Goal: Find contact information: Find contact information

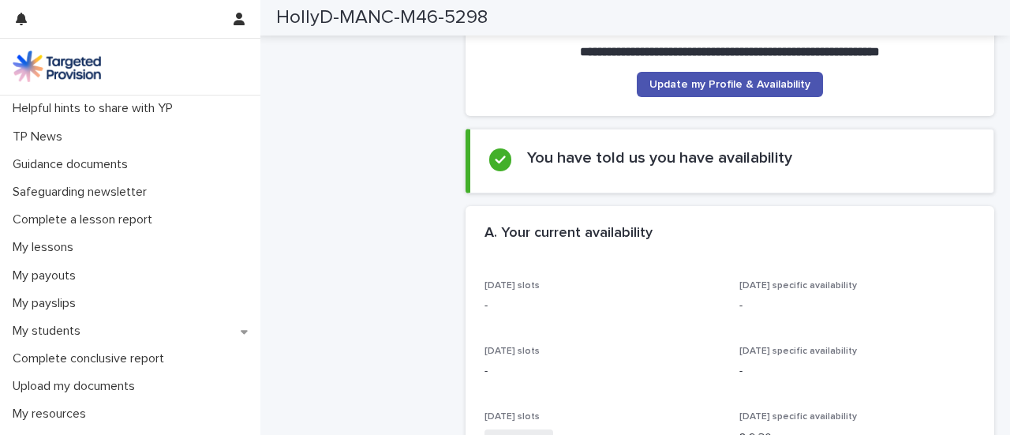
scroll to position [103, 0]
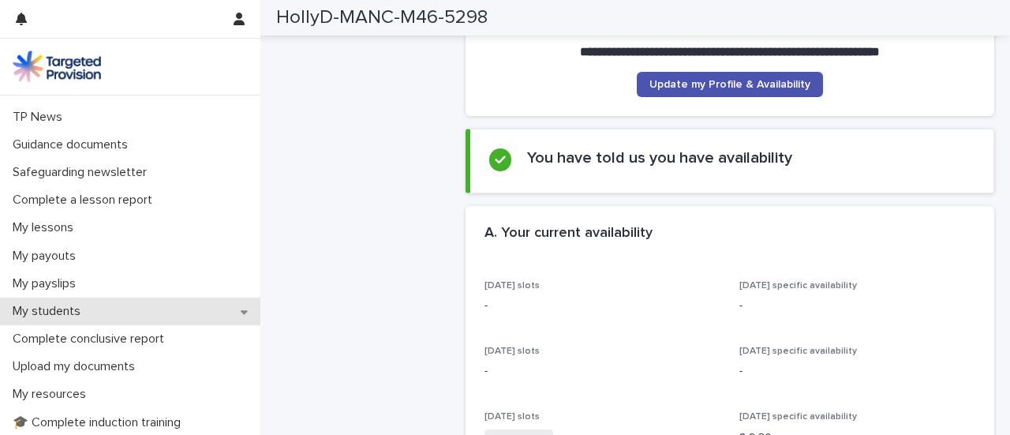
click at [129, 308] on div "My students" at bounding box center [130, 311] width 260 height 28
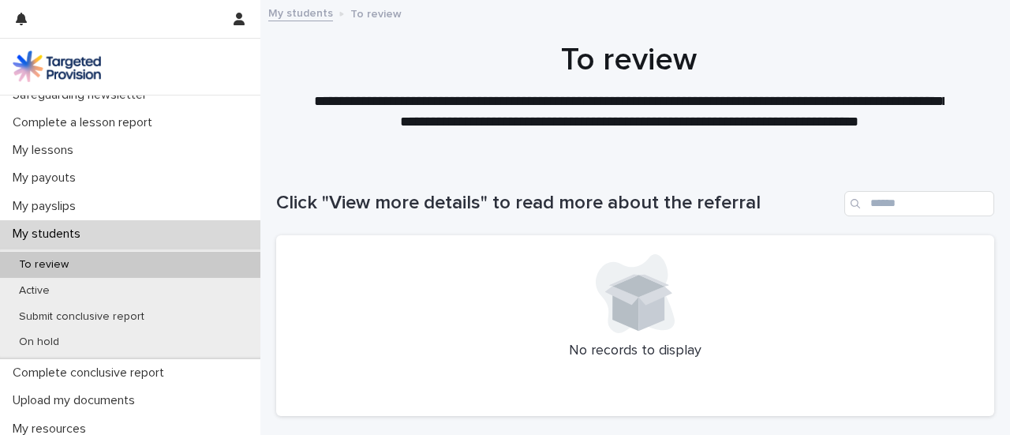
scroll to position [249, 0]
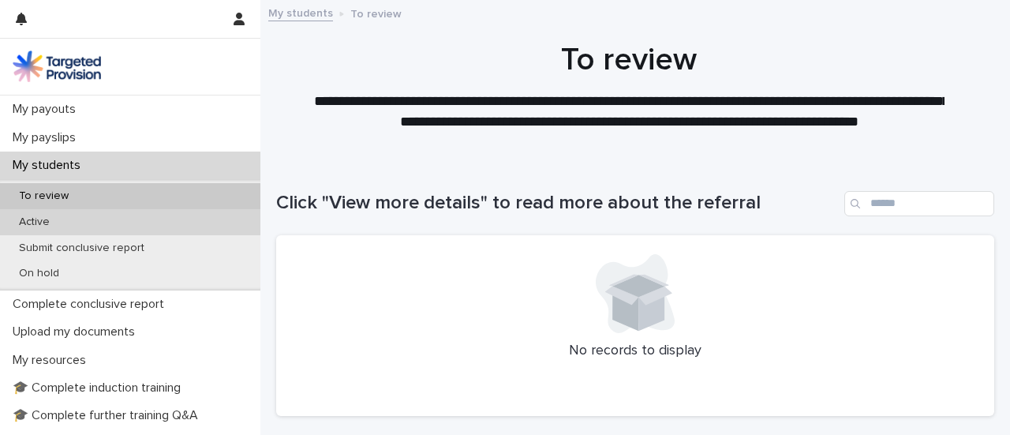
click at [167, 226] on div "Active" at bounding box center [130, 222] width 260 height 26
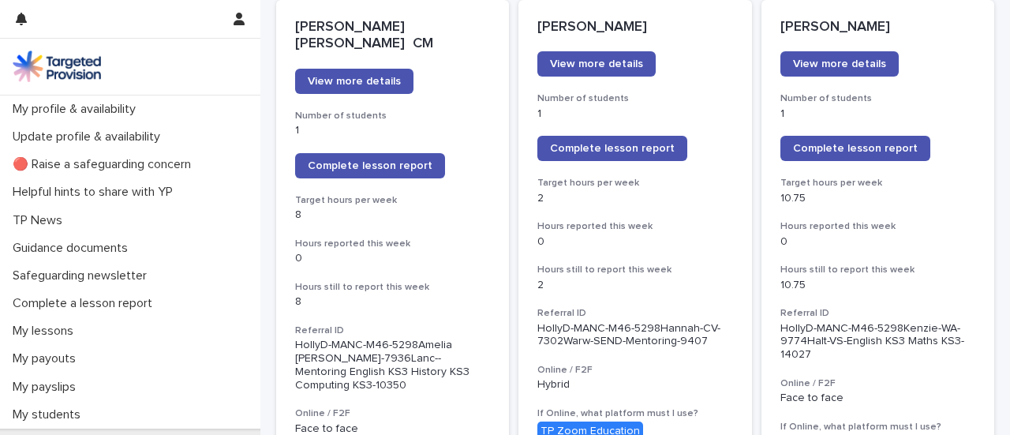
scroll to position [231, 0]
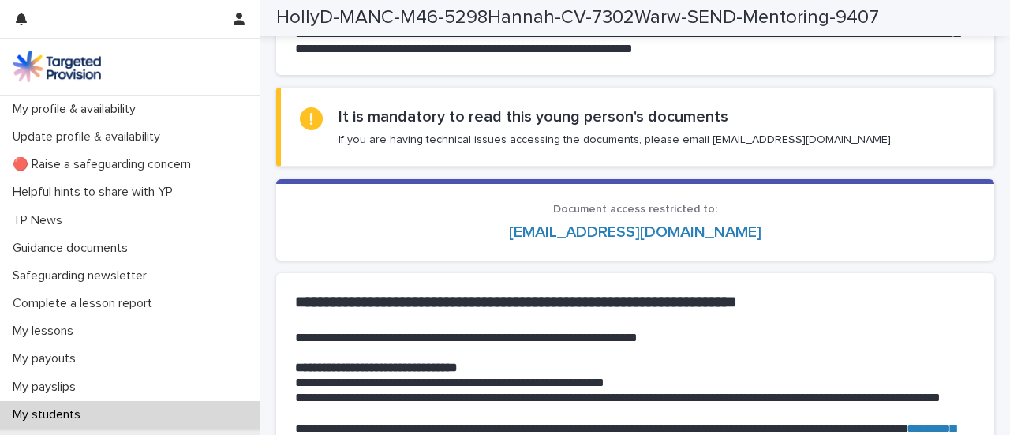
scroll to position [1655, 0]
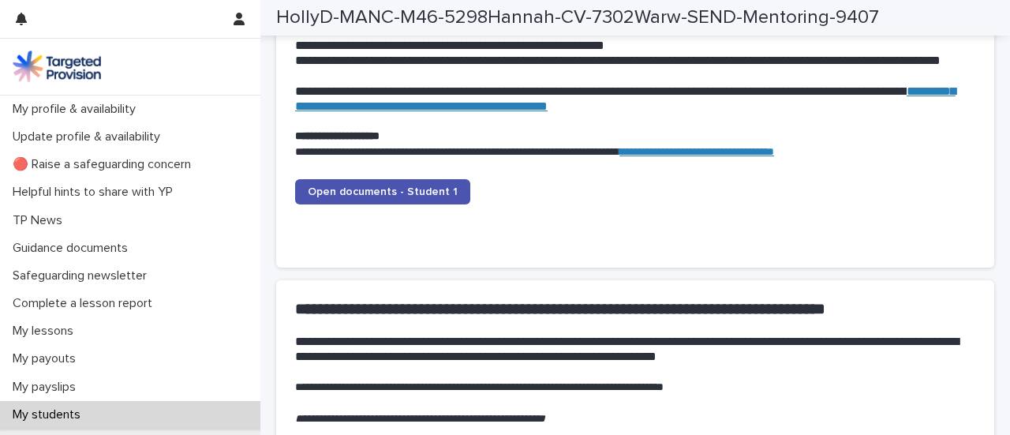
click at [197, 414] on div "My students" at bounding box center [130, 415] width 260 height 28
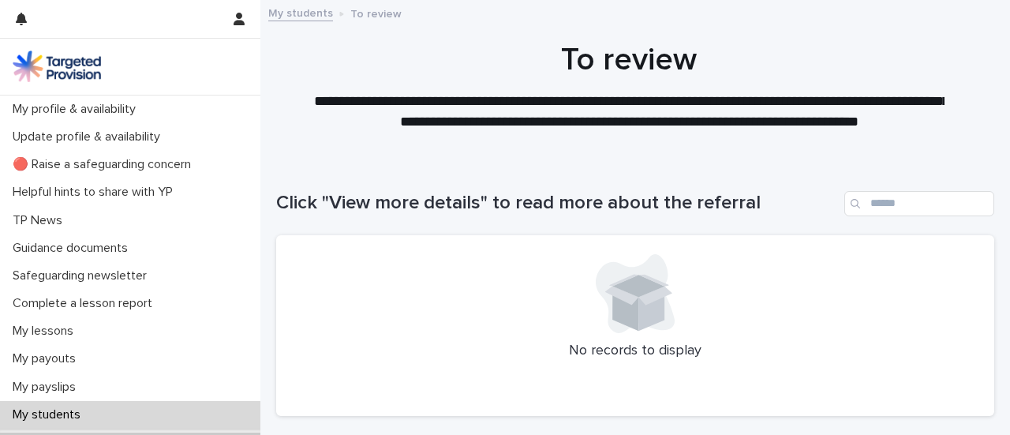
scroll to position [152, 0]
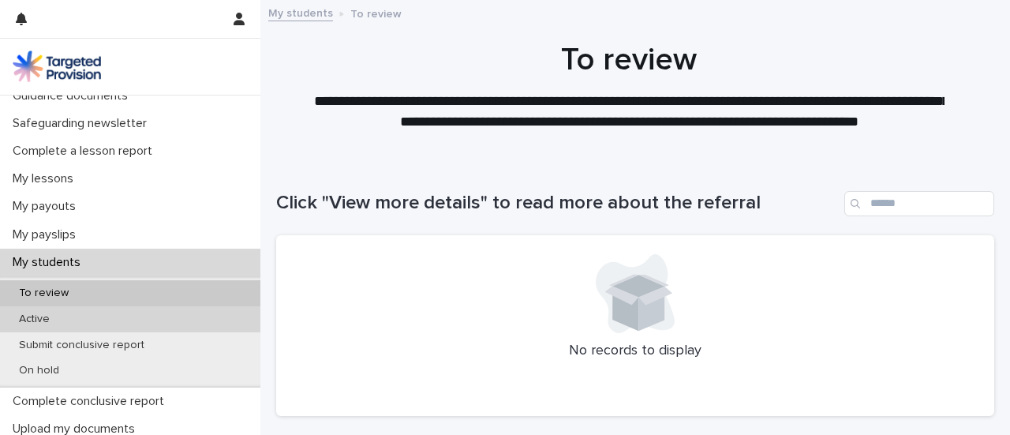
click at [87, 319] on div "Active" at bounding box center [130, 319] width 260 height 26
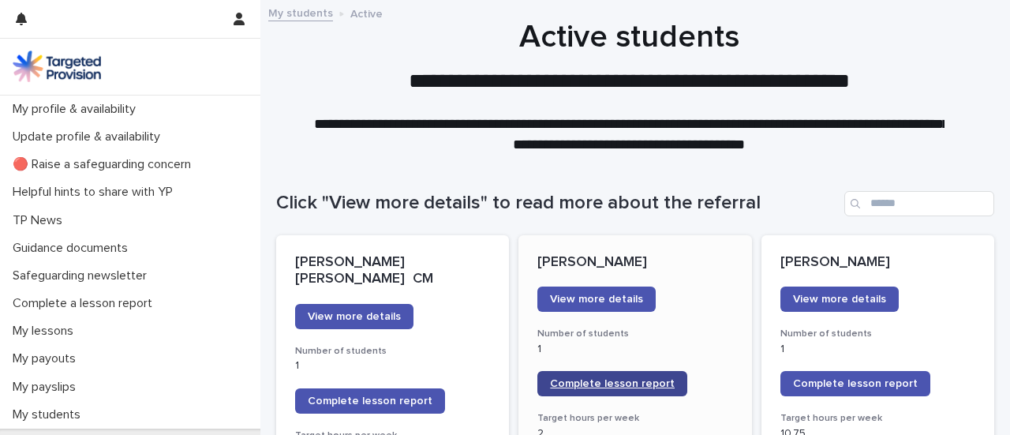
click at [598, 389] on link "Complete lesson report" at bounding box center [612, 383] width 150 height 25
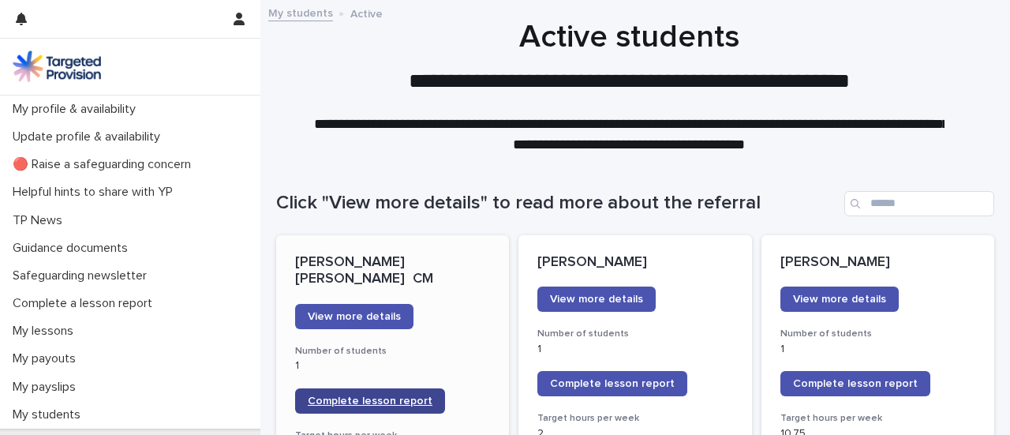
click at [385, 395] on span "Complete lesson report" at bounding box center [370, 400] width 125 height 11
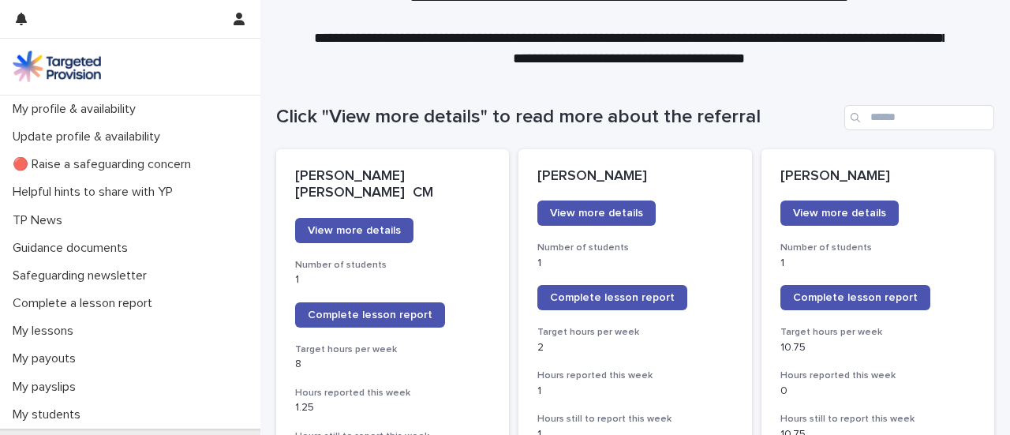
scroll to position [173, 0]
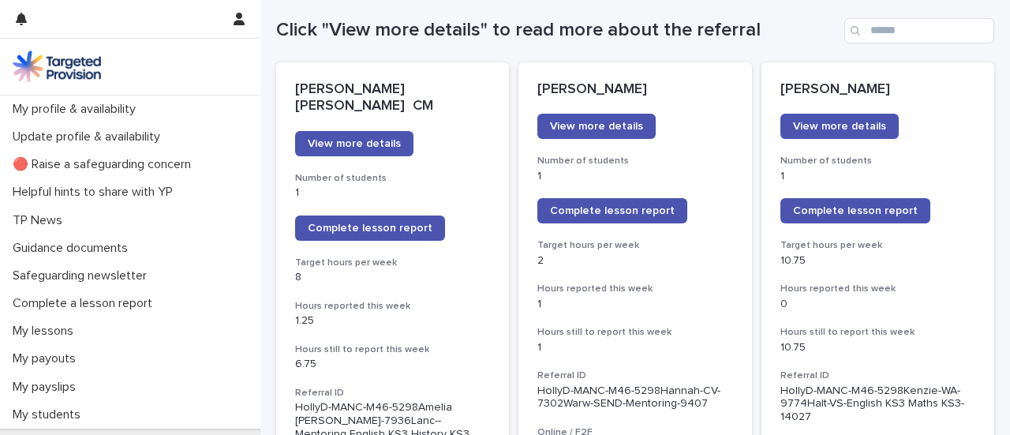
click at [408, 215] on link "Complete lesson report" at bounding box center [370, 227] width 150 height 25
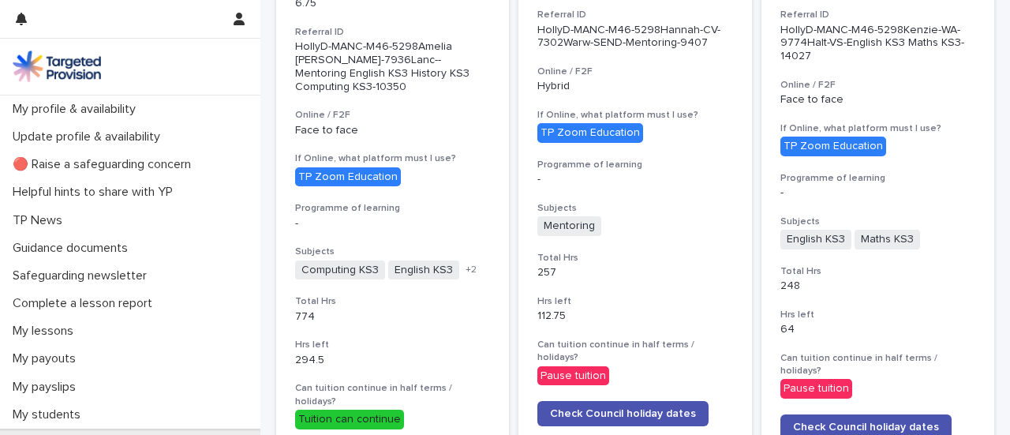
scroll to position [499, 0]
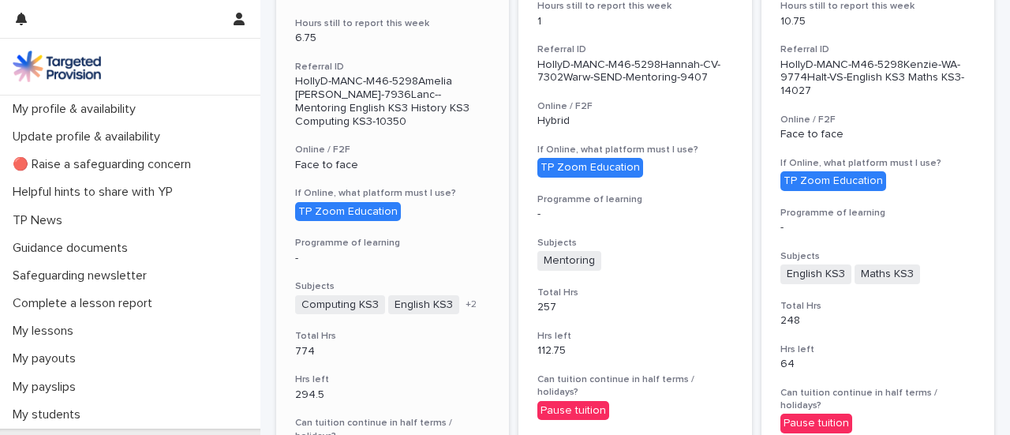
click at [465, 300] on span "+ 2" at bounding box center [470, 304] width 11 height 9
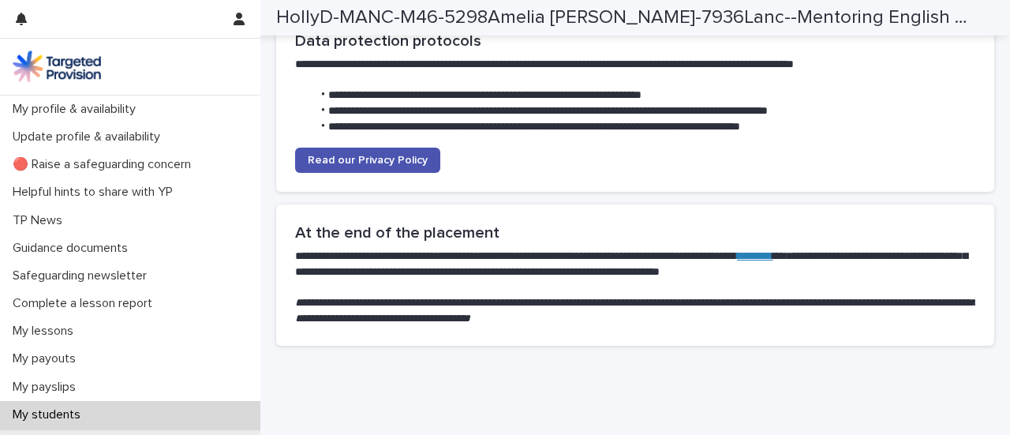
scroll to position [4193, 0]
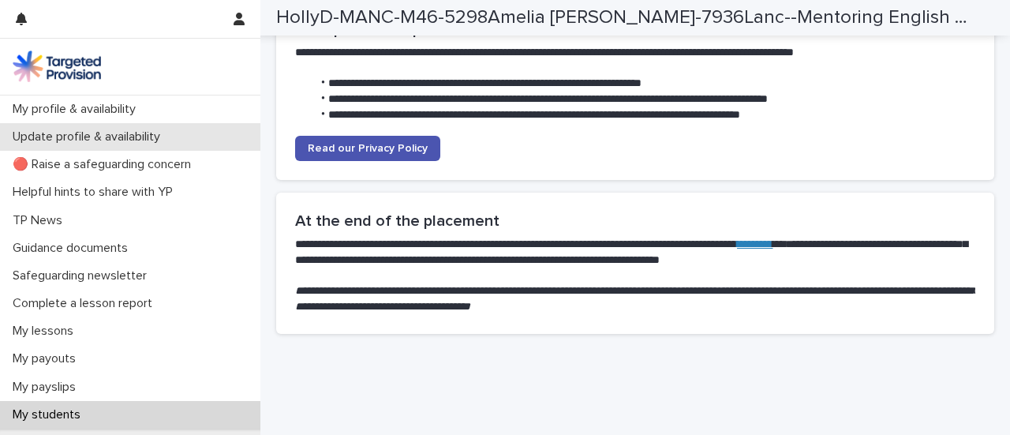
click at [129, 136] on p "Update profile & availability" at bounding box center [89, 136] width 166 height 15
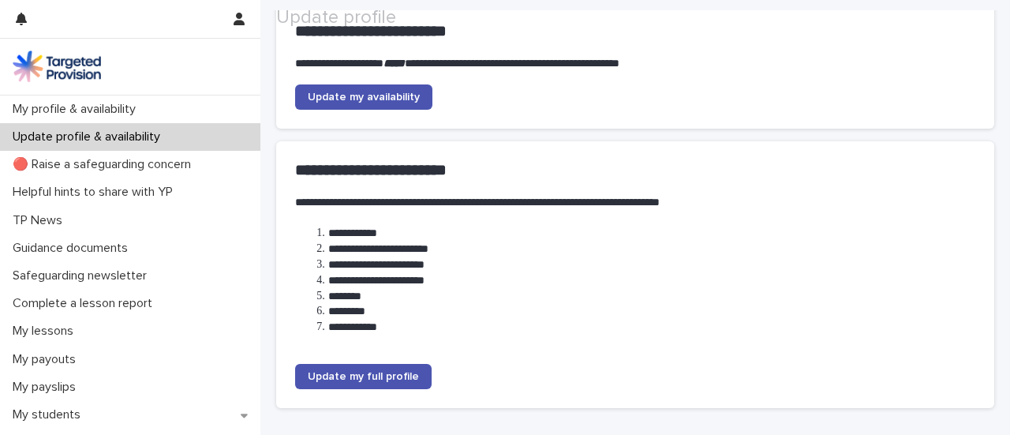
scroll to position [230, 0]
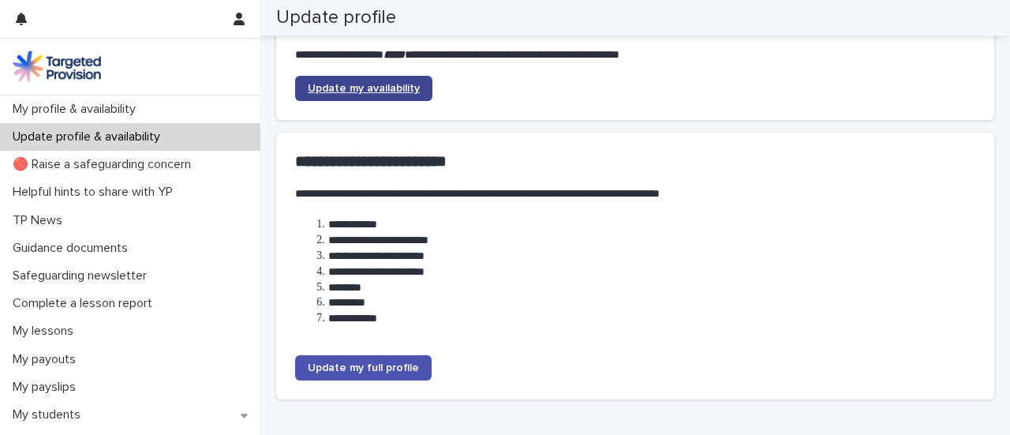
click at [386, 87] on span "Update my availability" at bounding box center [364, 88] width 112 height 11
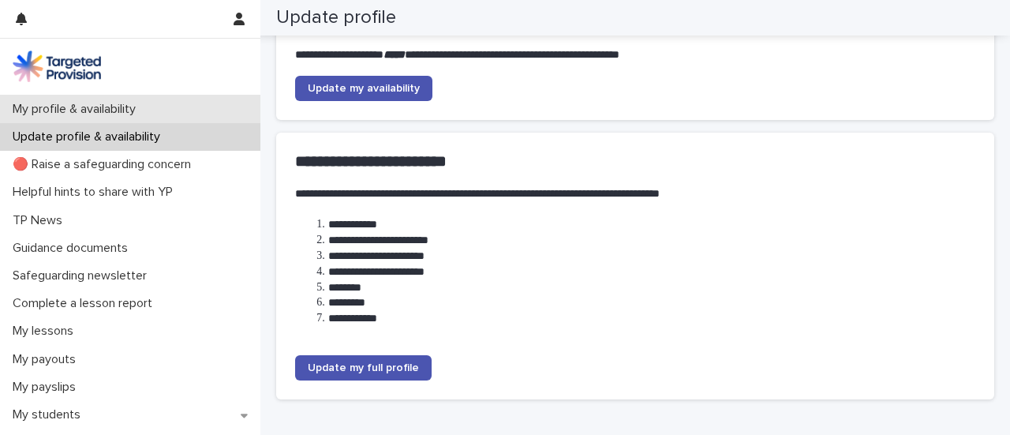
click at [118, 102] on p "My profile & availability" at bounding box center [77, 109] width 142 height 15
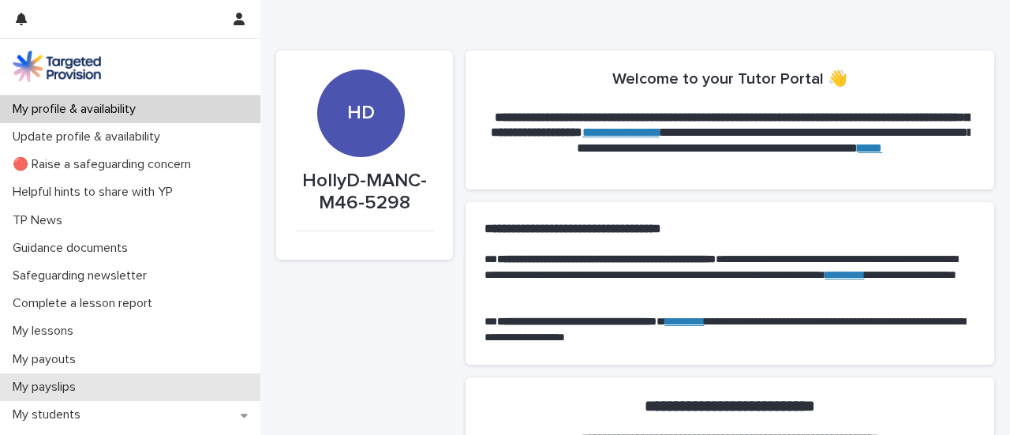
click at [96, 397] on div "My payslips" at bounding box center [130, 387] width 260 height 28
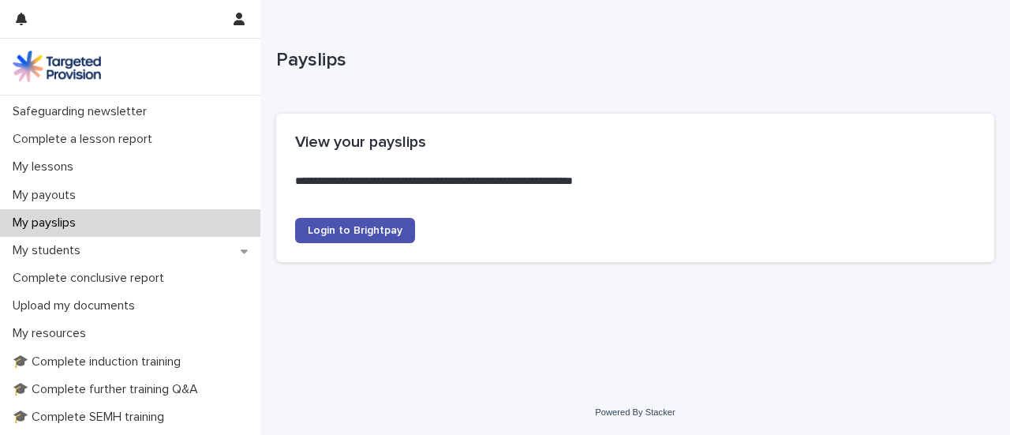
scroll to position [174, 0]
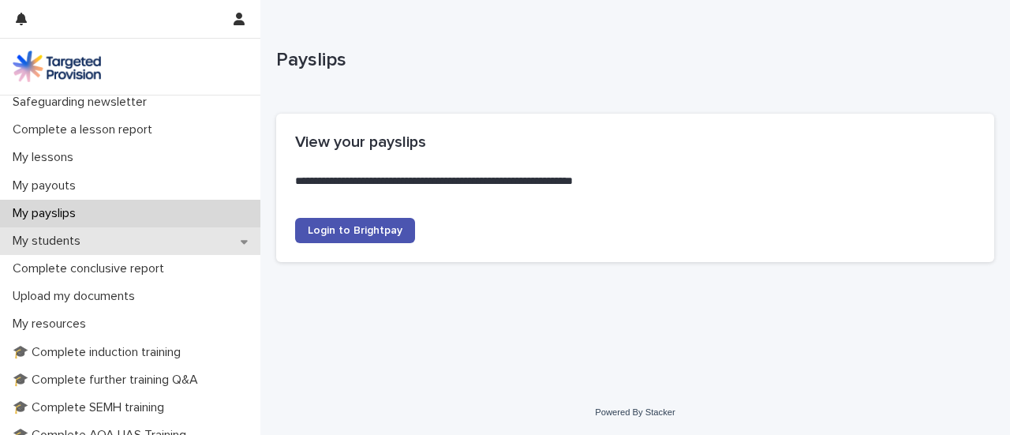
click at [148, 236] on div "My students" at bounding box center [130, 241] width 260 height 28
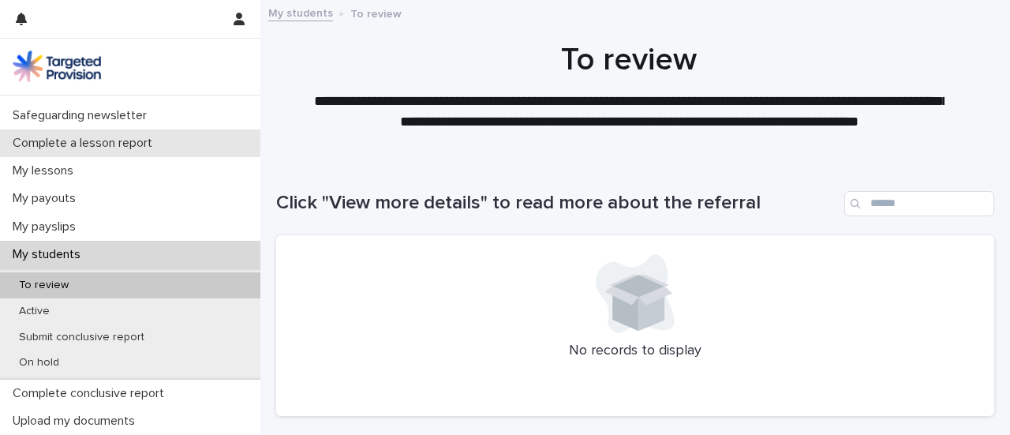
scroll to position [161, 0]
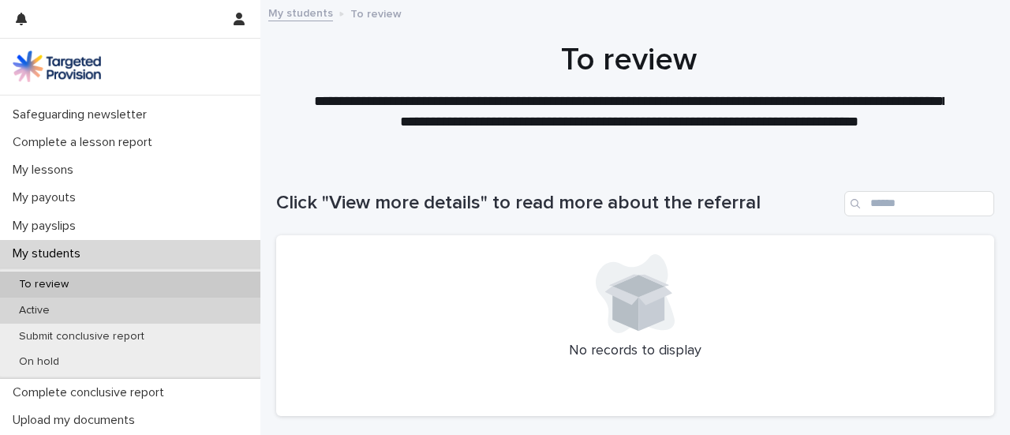
click at [137, 321] on div "Active" at bounding box center [130, 310] width 260 height 26
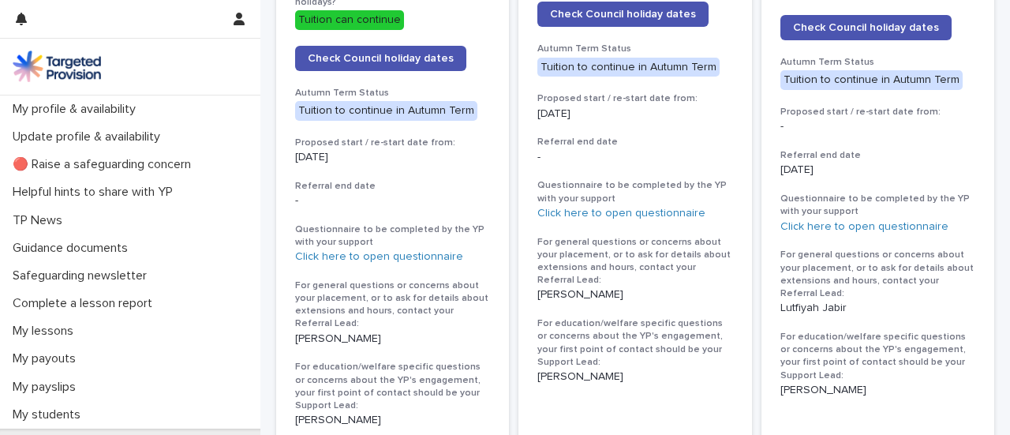
scroll to position [938, 0]
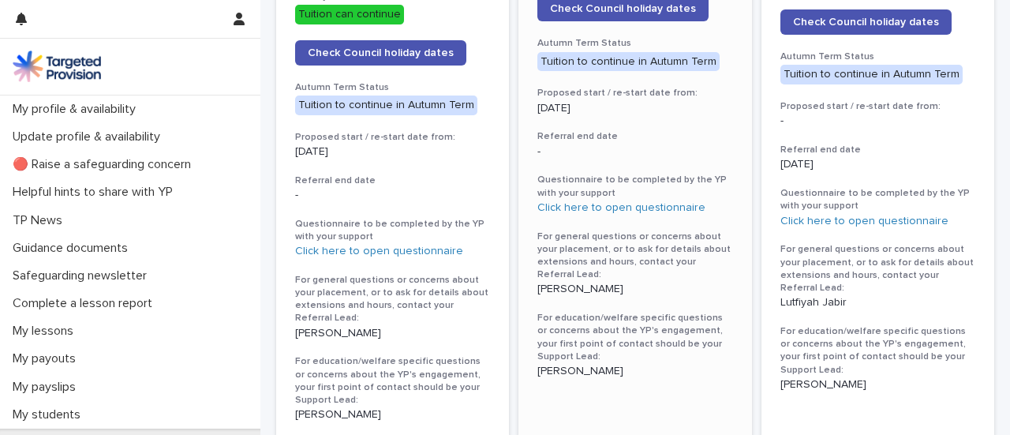
click at [577, 282] on p "[PERSON_NAME]" at bounding box center [634, 288] width 195 height 13
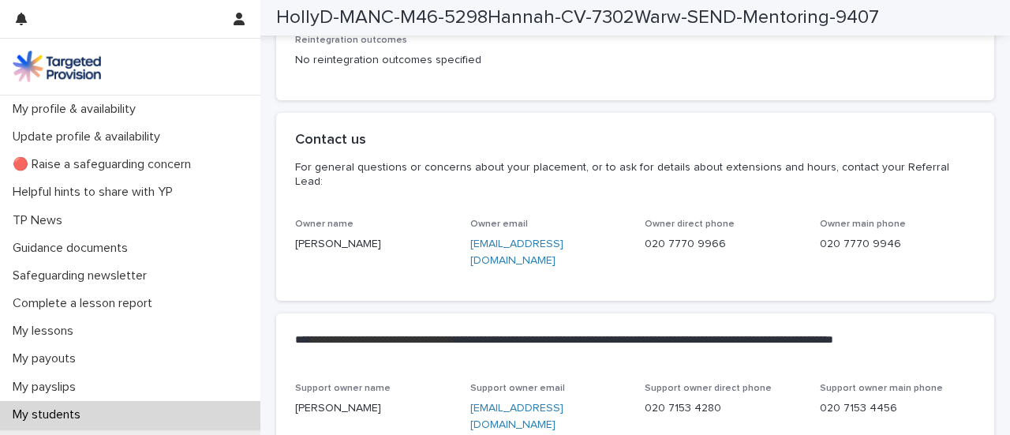
scroll to position [3888, 0]
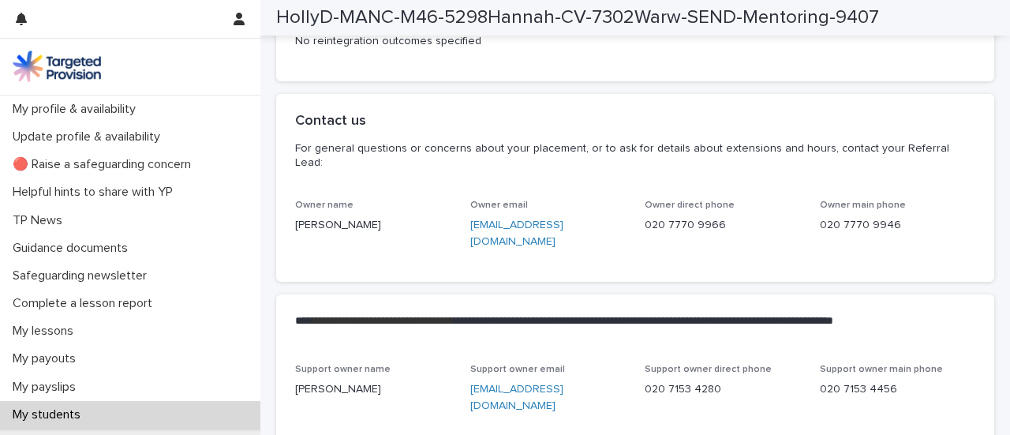
click at [506, 245] on link "ajackson@targetedprovision.com" at bounding box center [516, 233] width 93 height 28
drag, startPoint x: 480, startPoint y: 264, endPoint x: 467, endPoint y: 242, distance: 24.8
click at [470, 242] on p "ajackson@targetedprovision.com" at bounding box center [548, 233] width 156 height 33
copy link "ajackson@targetedprovision.com"
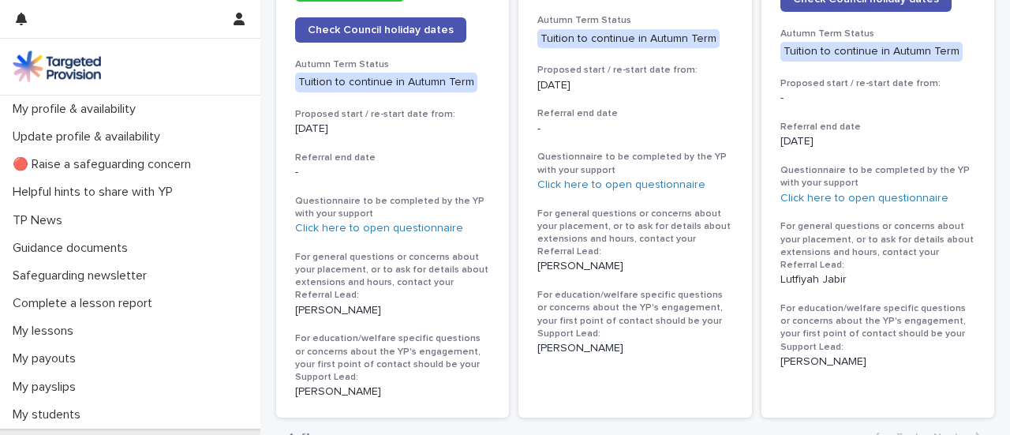
scroll to position [962, 0]
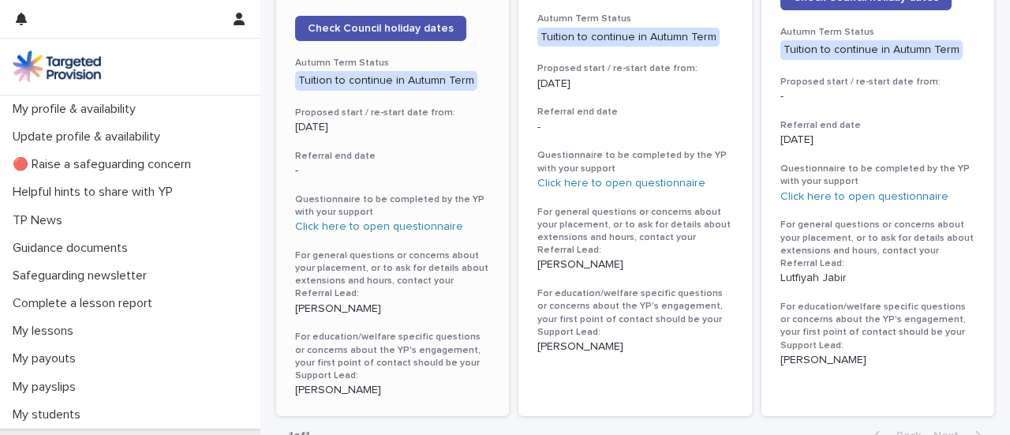
click at [363, 302] on p "[PERSON_NAME]" at bounding box center [392, 308] width 195 height 13
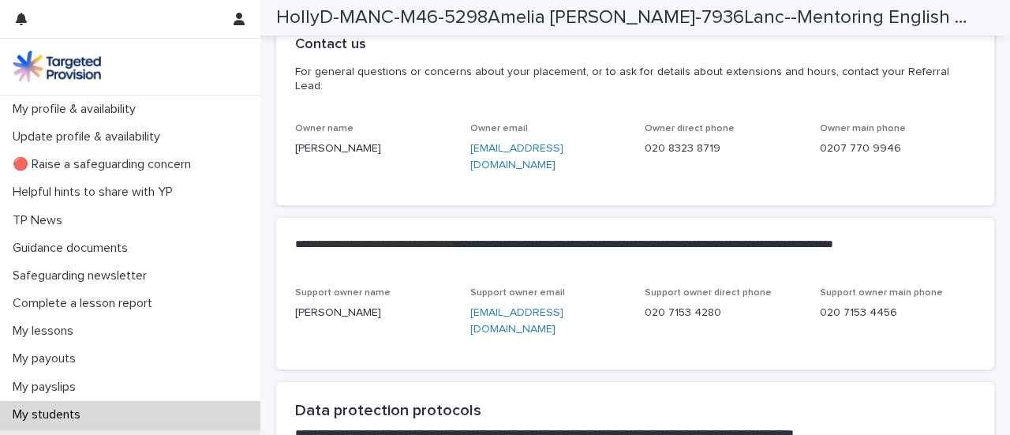
scroll to position [3830, 0]
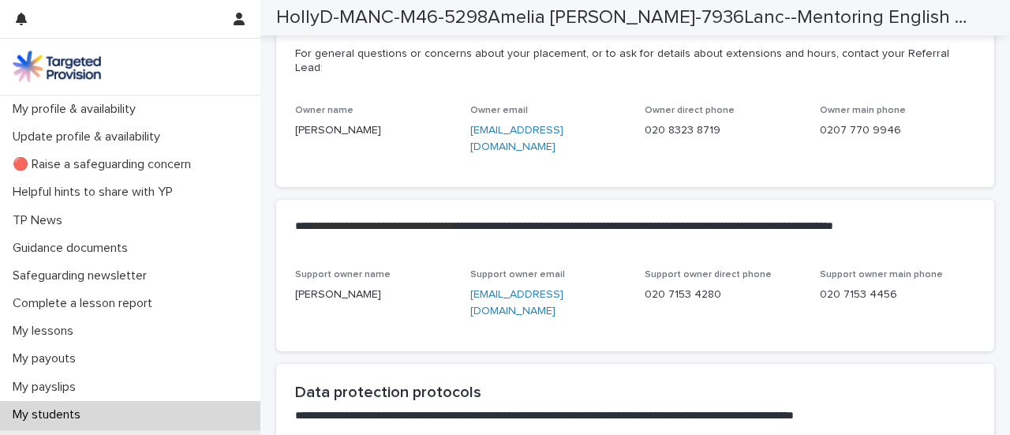
drag, startPoint x: 496, startPoint y: 127, endPoint x: 458, endPoint y: 111, distance: 41.8
click at [458, 111] on div "Owner name Jordanna Buckley Owner email jordanna@targetedprovision.com Owner di…" at bounding box center [635, 136] width 680 height 63
copy link "jordanna@targetedprovision.com"
